Goal: Transaction & Acquisition: Purchase product/service

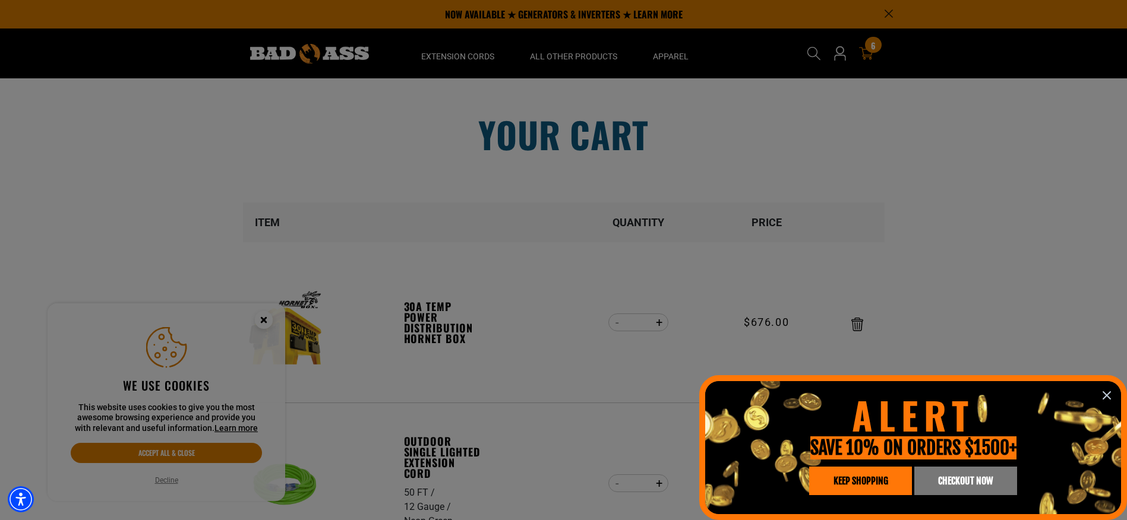
click at [1106, 398] on icon "information" at bounding box center [1106, 395] width 14 height 14
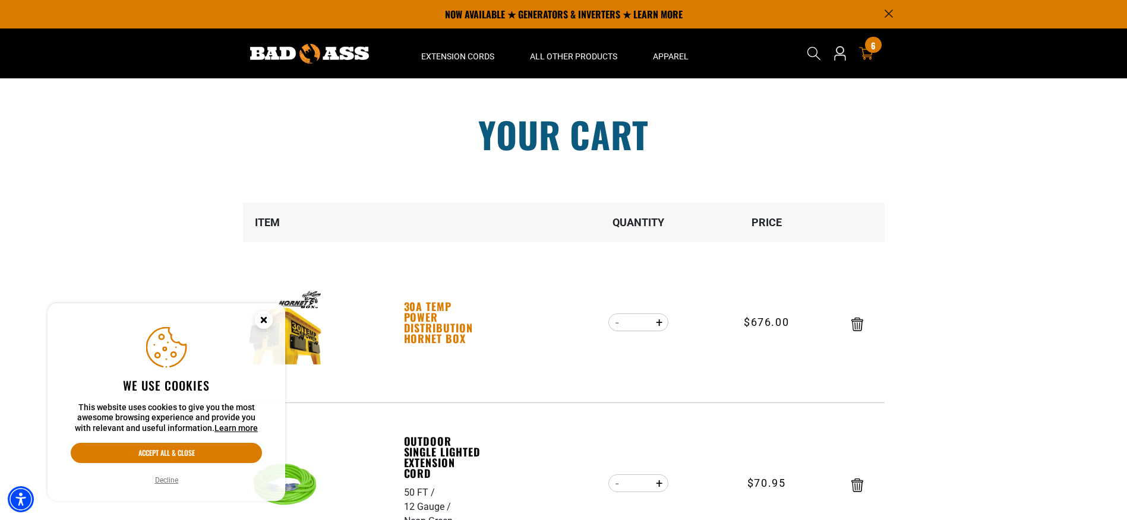
click at [428, 326] on link "30A Temp Power Distribution Hornet Box" at bounding box center [445, 322] width 82 height 43
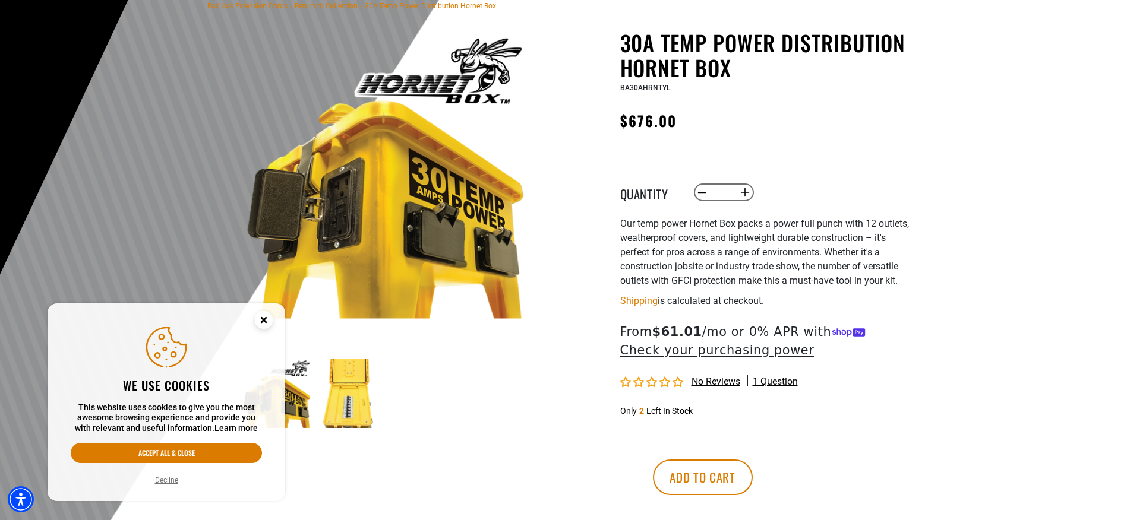
scroll to position [119, 0]
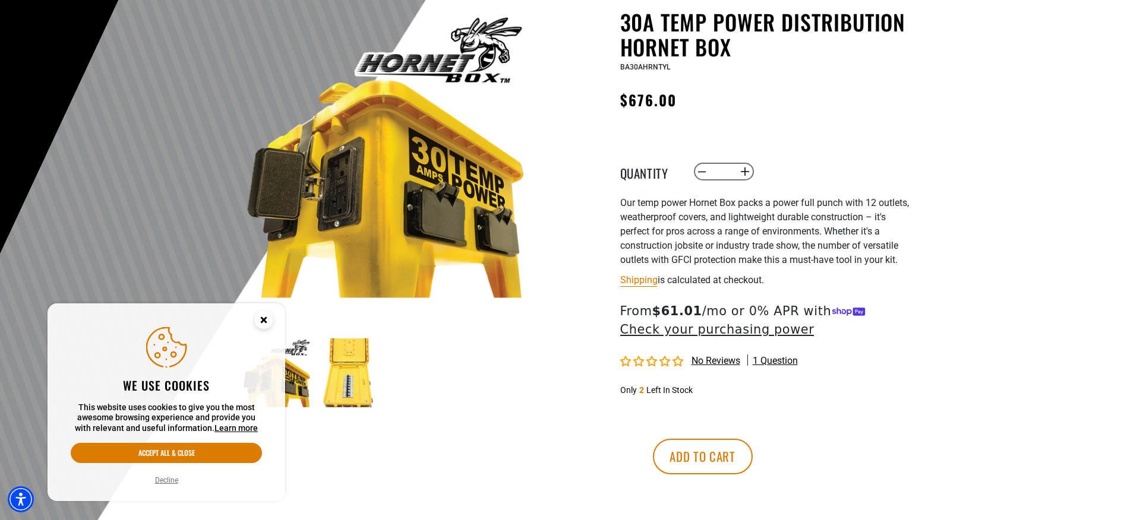
click at [263, 315] on circle "Close this option" at bounding box center [264, 320] width 18 height 18
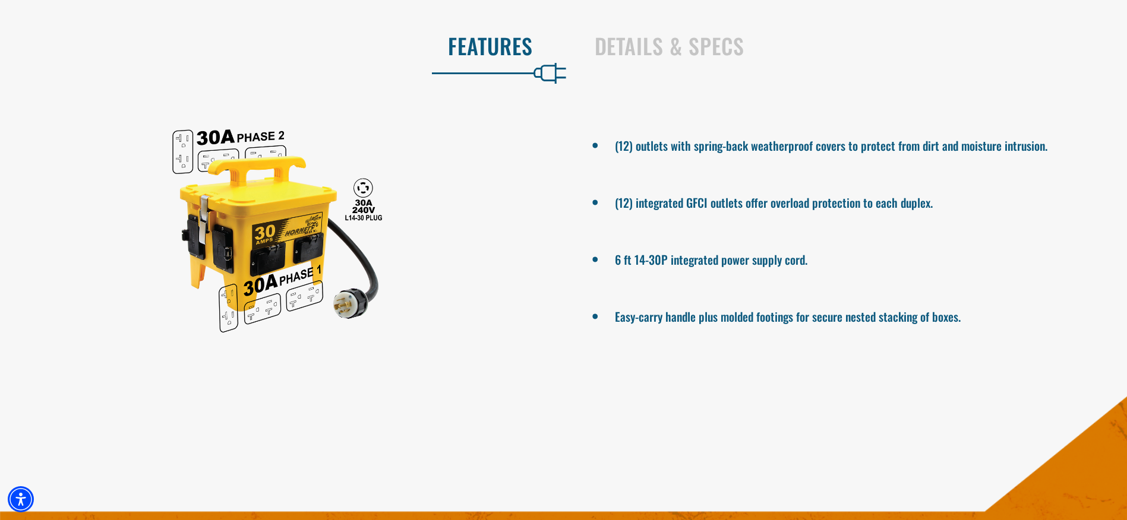
scroll to position [653, 0]
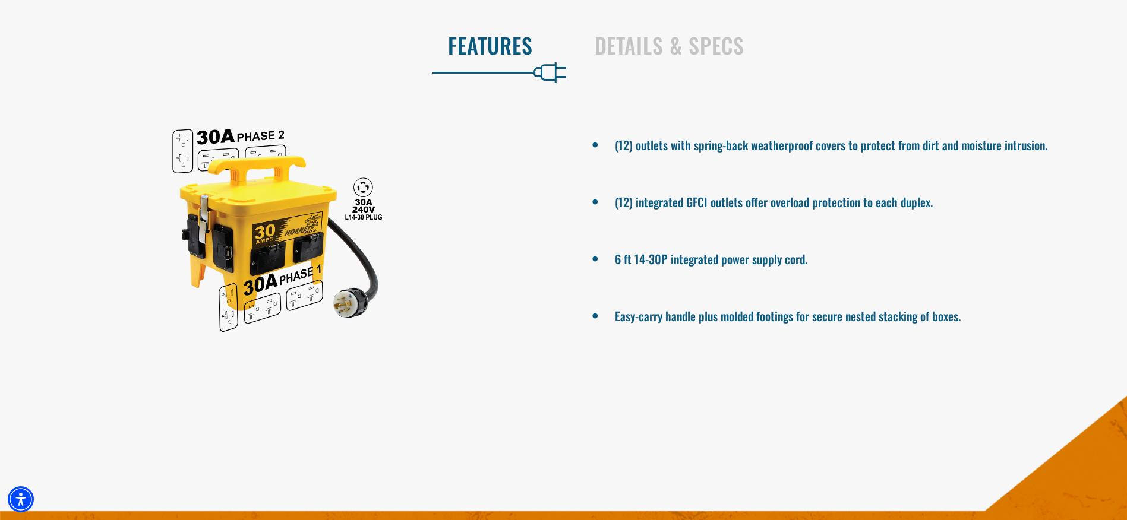
click at [342, 302] on div at bounding box center [277, 229] width 555 height 238
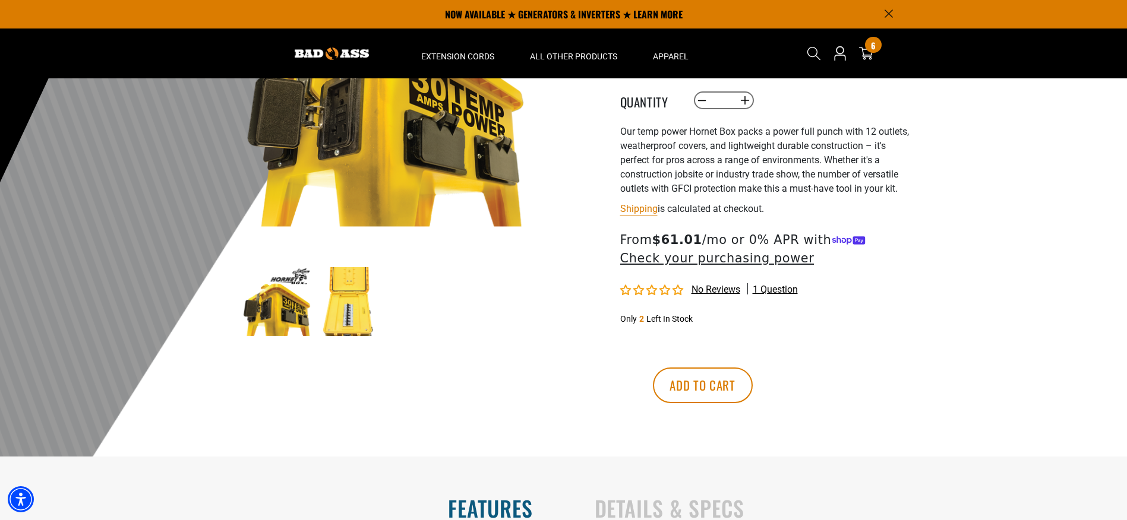
scroll to position [119, 0]
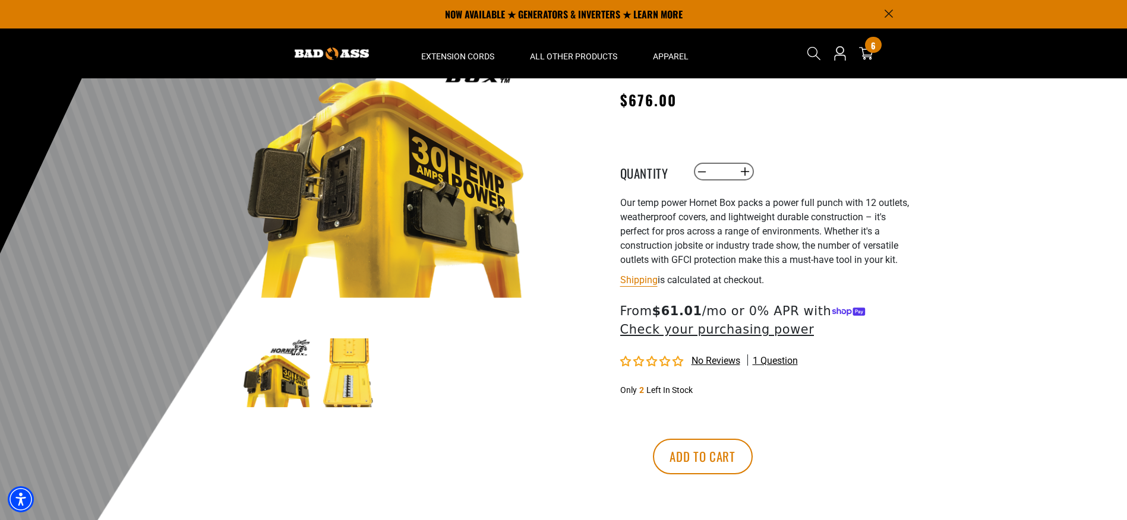
click at [338, 396] on img at bounding box center [348, 373] width 69 height 69
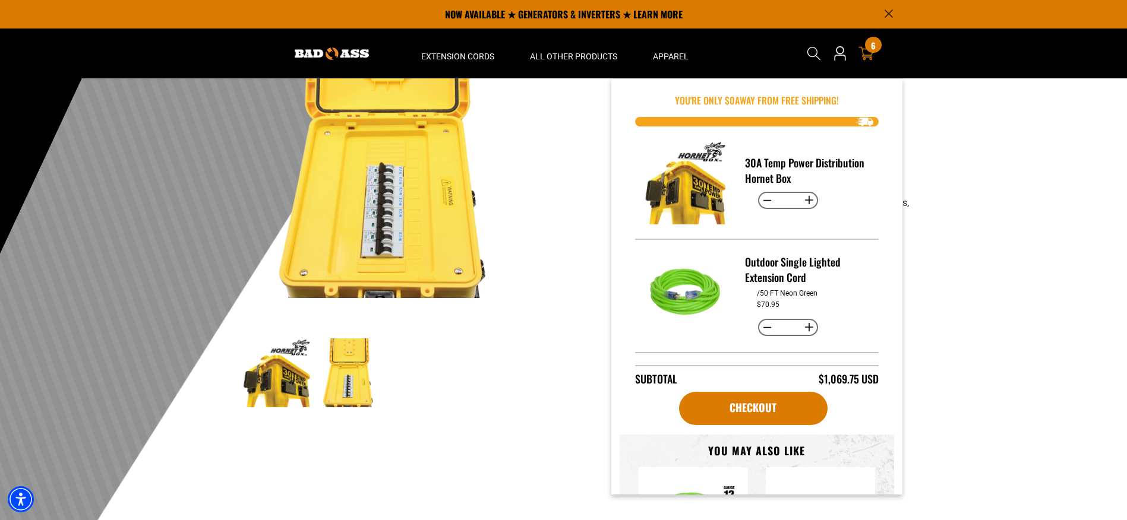
click at [871, 53] on icon at bounding box center [865, 53] width 15 height 15
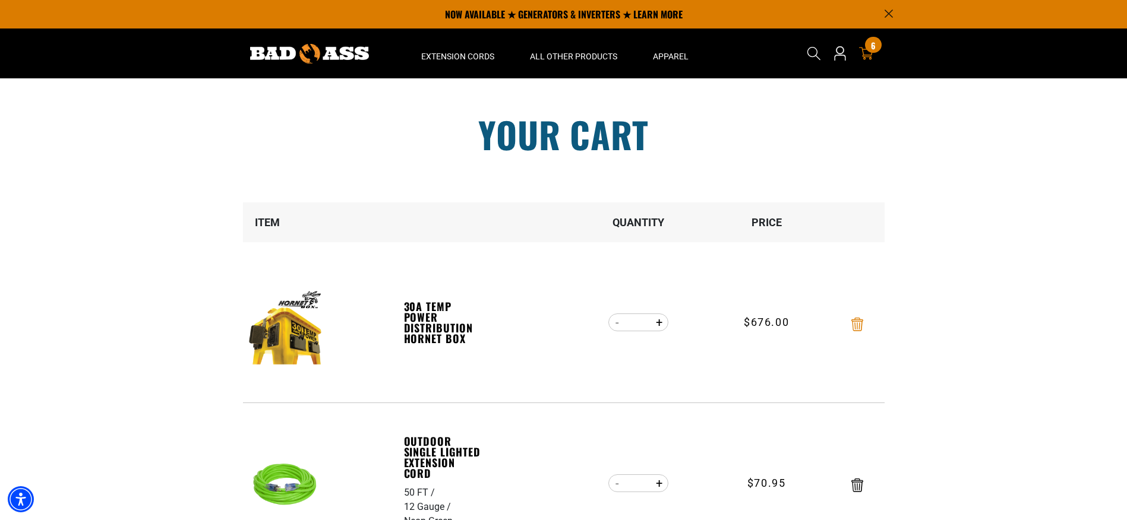
click at [855, 329] on icon "Remove 30A Temp Power Distribution Hornet Box" at bounding box center [857, 325] width 12 height 14
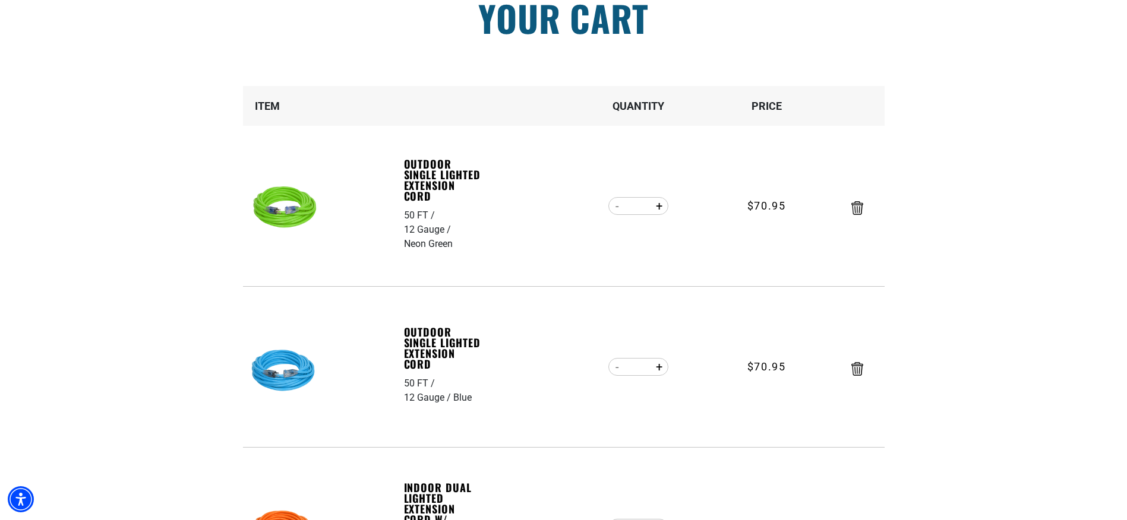
scroll to position [119, 0]
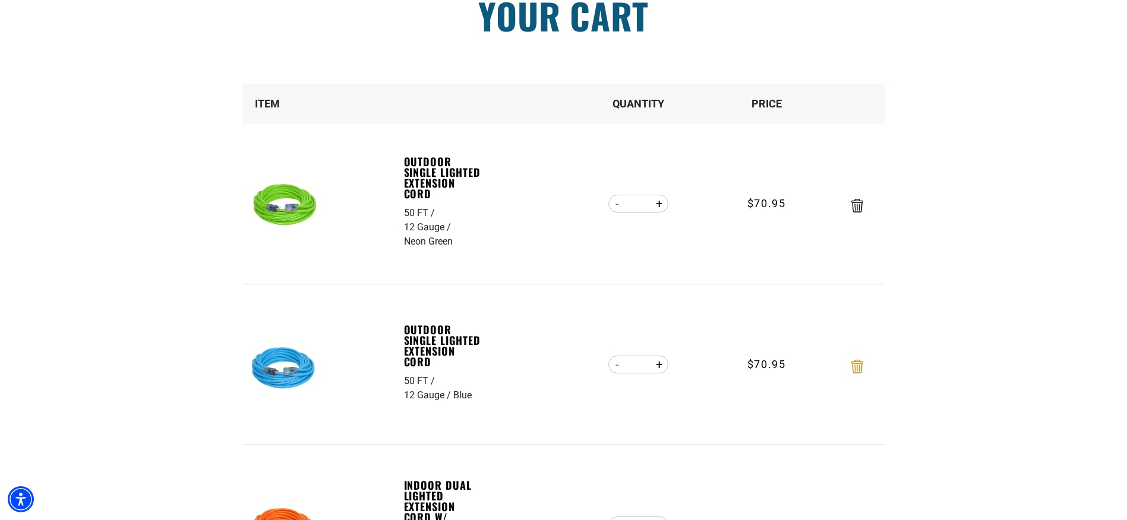
click at [855, 368] on icon "Remove Outdoor Single Lighted Extension Cord - 50 FT / 12 Gauge / Blue" at bounding box center [857, 367] width 12 height 14
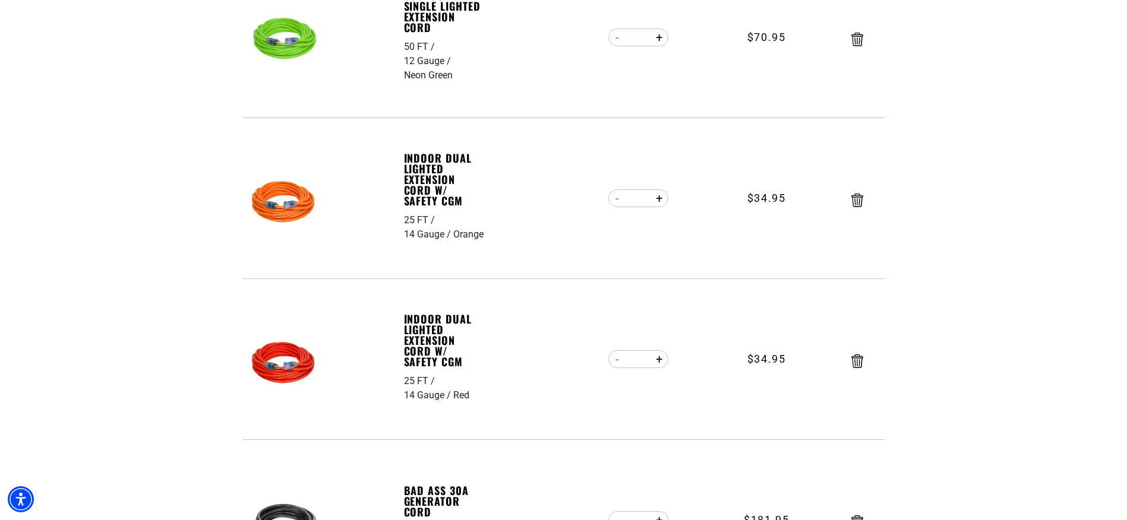
scroll to position [297, 0]
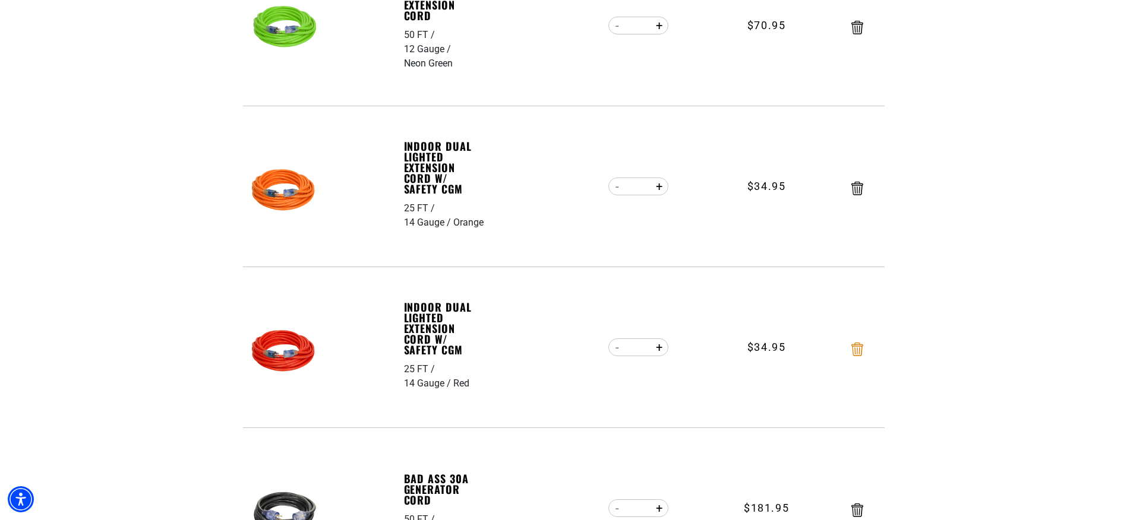
click at [859, 347] on icon "Remove Indoor Dual Lighted Extension Cord w/ Safety CGM - 25 FT / 14 Gauge / Red" at bounding box center [857, 350] width 12 height 14
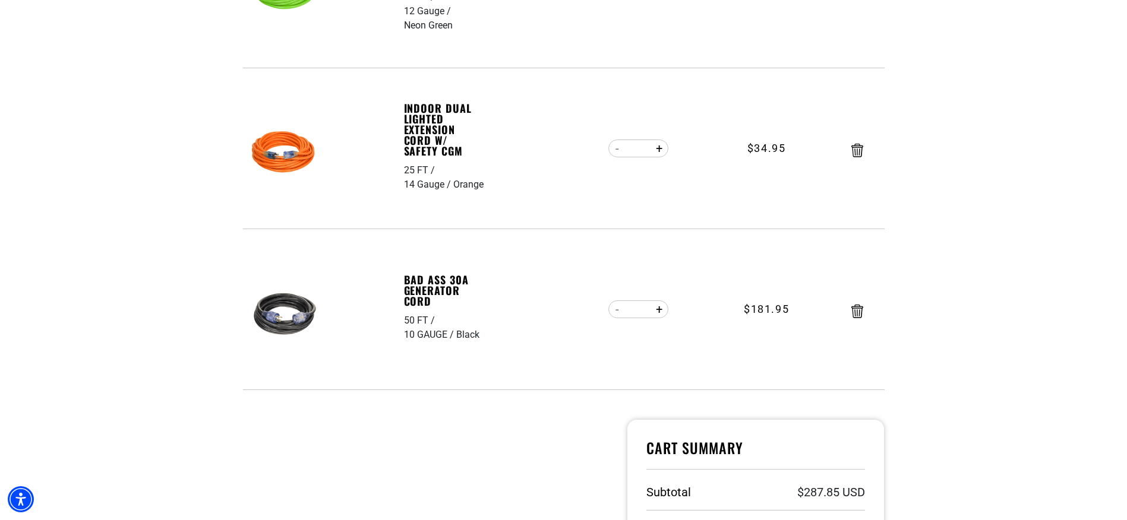
scroll to position [356, 0]
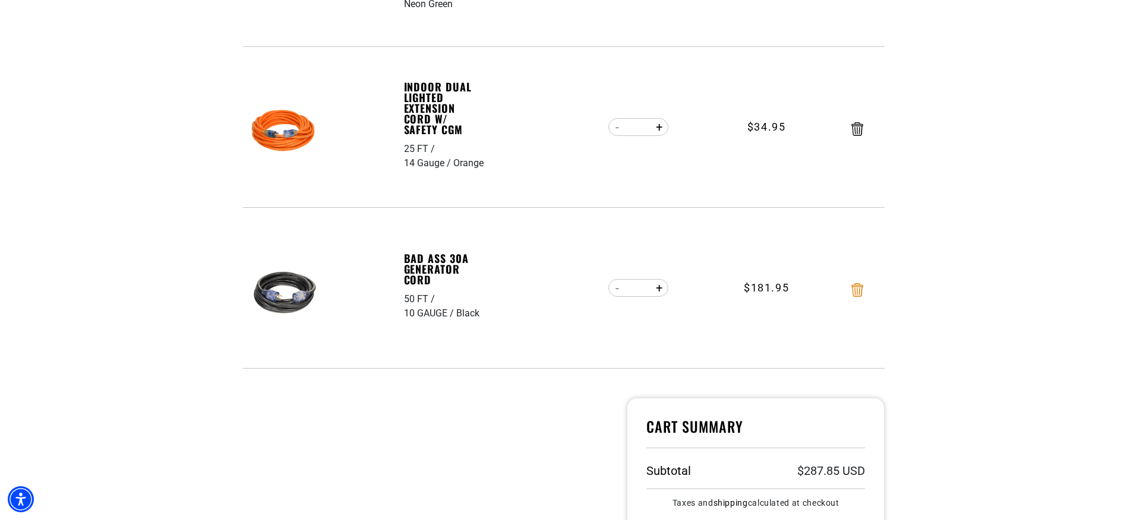
click at [858, 283] on icon "Remove Bad Ass 30A Generator Cord - 50 FT / 10 GAUGE / Black" at bounding box center [857, 290] width 12 height 14
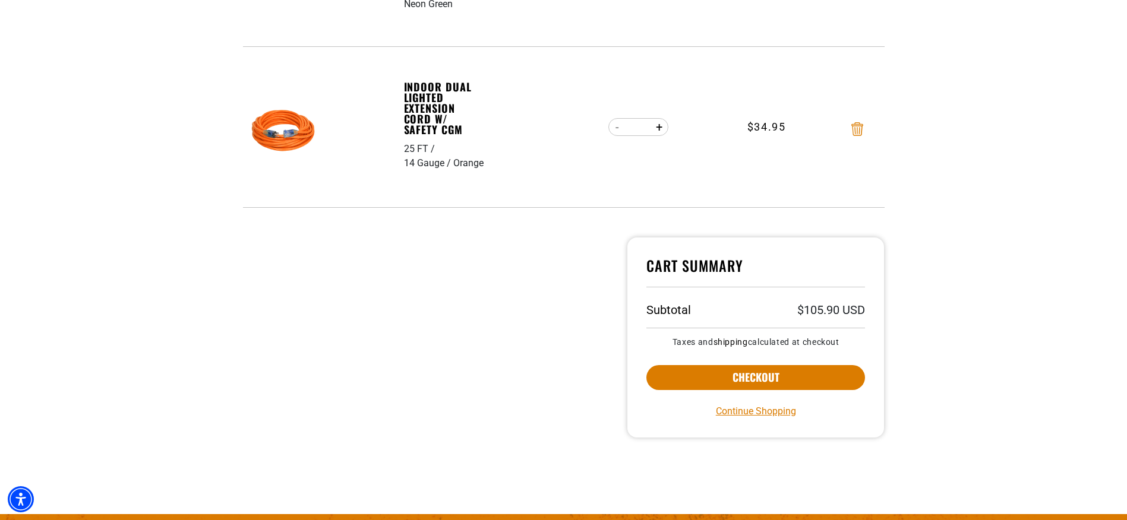
click at [851, 128] on icon "Remove Indoor Dual Lighted Extension Cord w/ Safety CGM - 25 FT / 14 Gauge / Or…" at bounding box center [857, 129] width 12 height 14
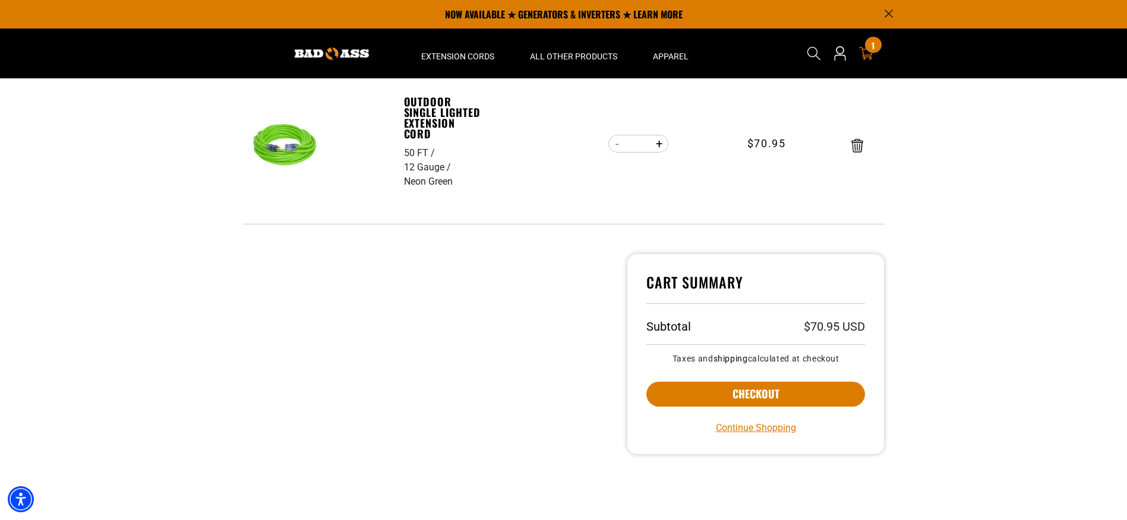
scroll to position [178, 0]
click at [856, 143] on icon "Remove Outdoor Single Lighted Extension Cord - 50 FT / 12 Gauge / Neon Green" at bounding box center [857, 147] width 12 height 14
